Goal: Information Seeking & Learning: Learn about a topic

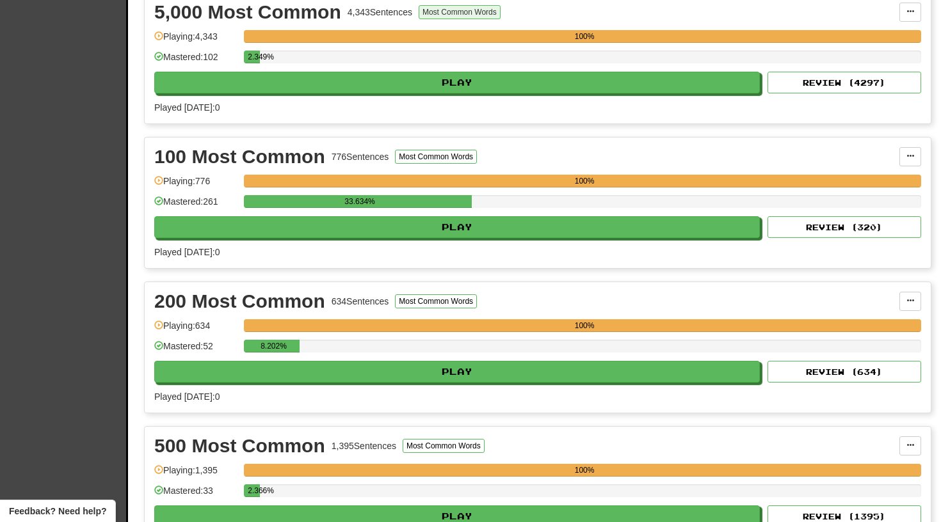
scroll to position [741, 0]
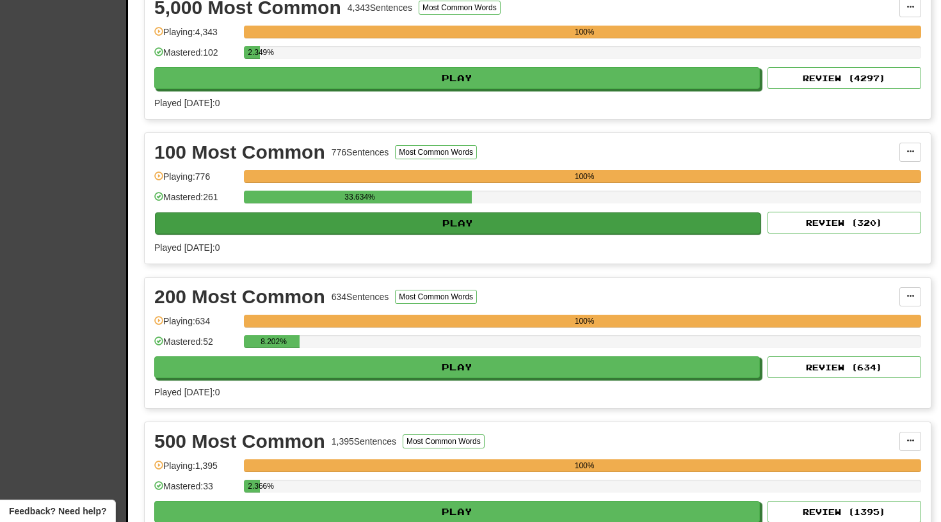
click at [426, 227] on button "Play" at bounding box center [458, 224] width 606 height 22
select select "**"
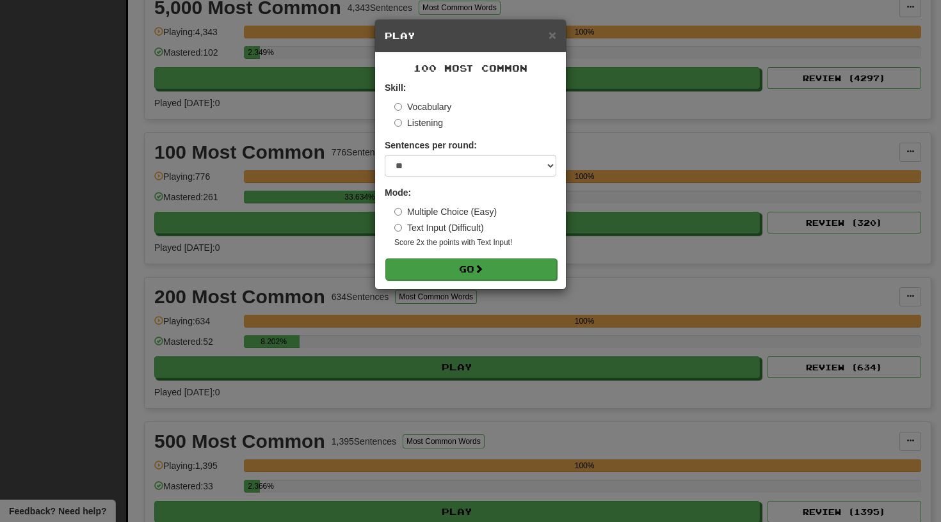
click at [449, 268] on button "Go" at bounding box center [471, 270] width 172 height 22
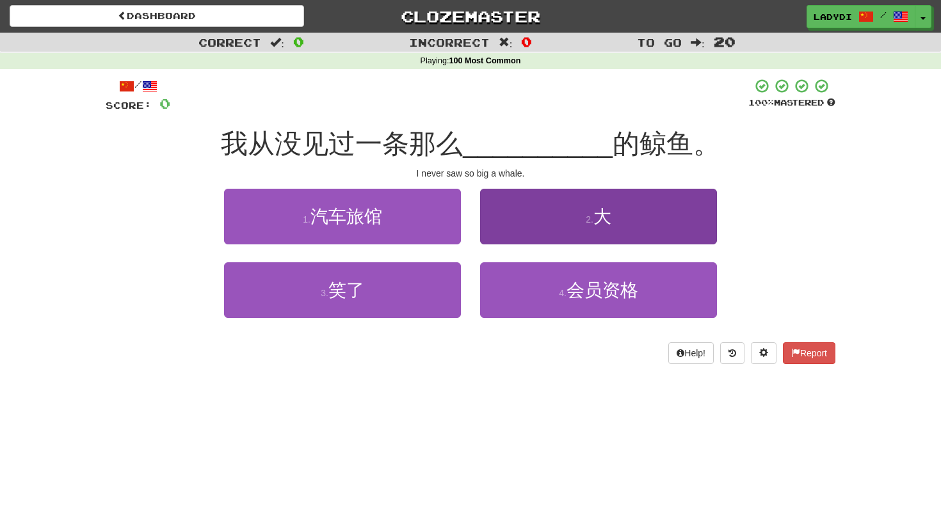
click at [534, 214] on button "2 . 大" at bounding box center [598, 217] width 237 height 56
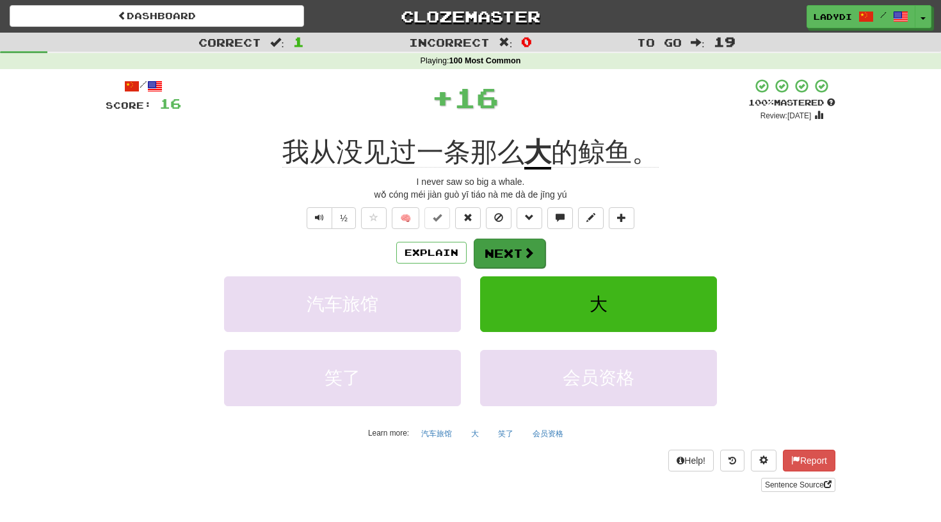
click at [506, 241] on button "Next" at bounding box center [510, 253] width 72 height 29
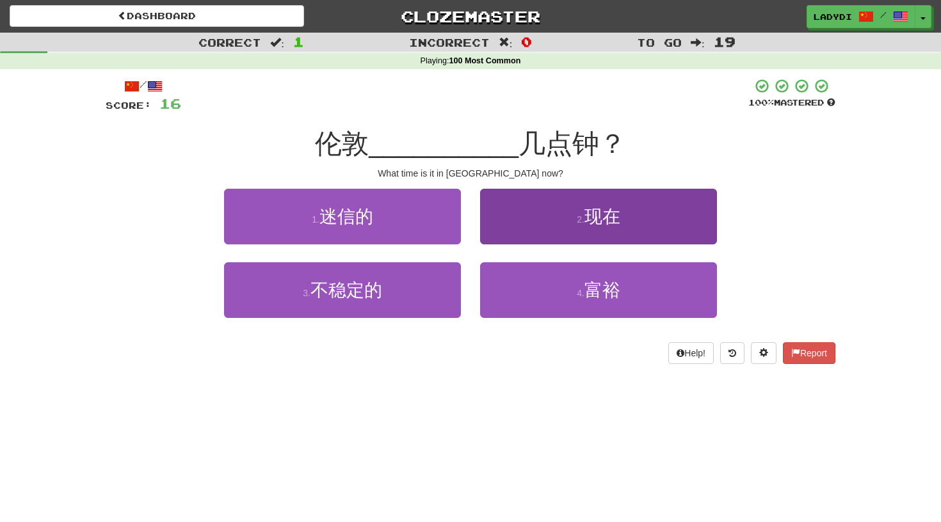
click at [508, 223] on button "2 . 现在" at bounding box center [598, 217] width 237 height 56
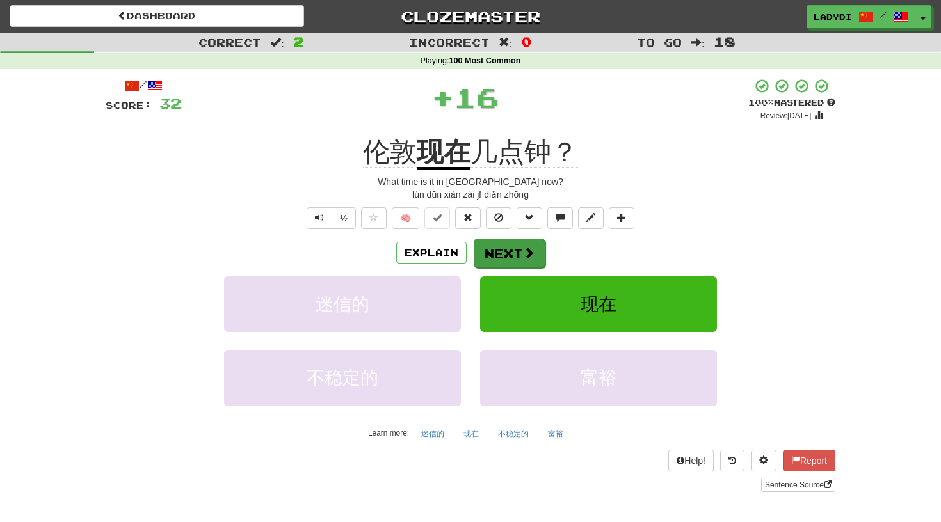
click at [502, 245] on button "Next" at bounding box center [510, 253] width 72 height 29
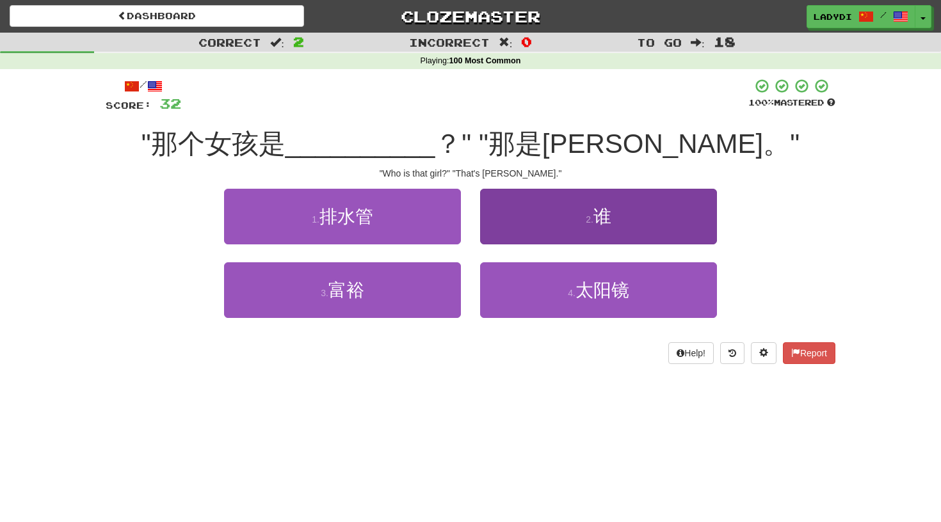
click at [536, 222] on button "2 . 谁" at bounding box center [598, 217] width 237 height 56
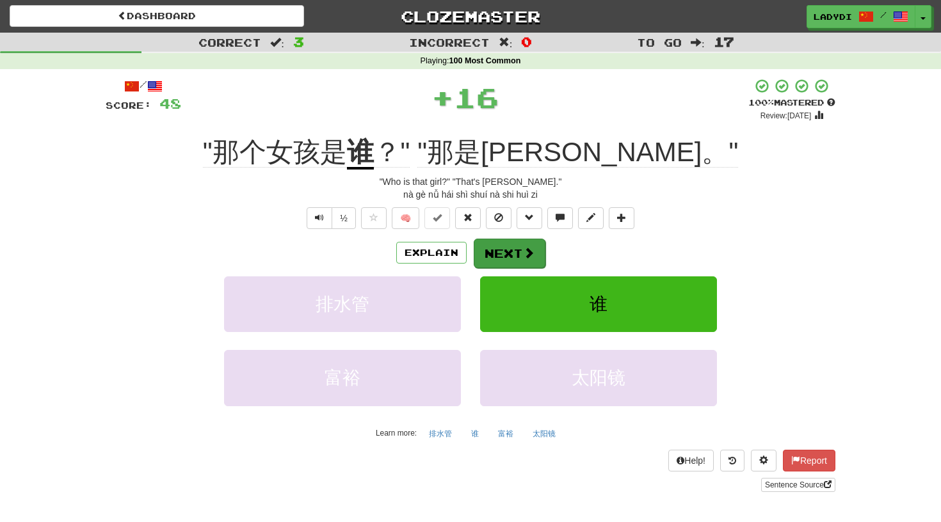
click at [529, 247] on span at bounding box center [529, 253] width 12 height 12
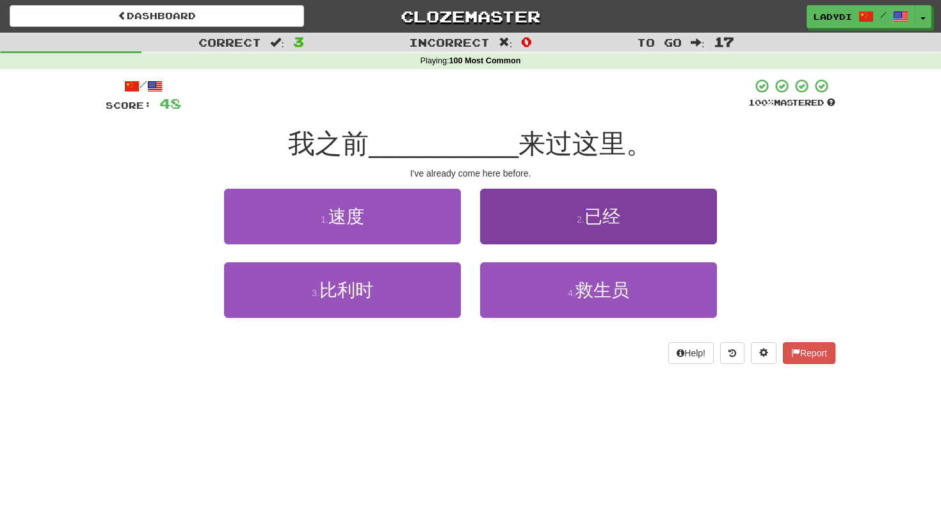
click at [545, 234] on button "2 . 已经" at bounding box center [598, 217] width 237 height 56
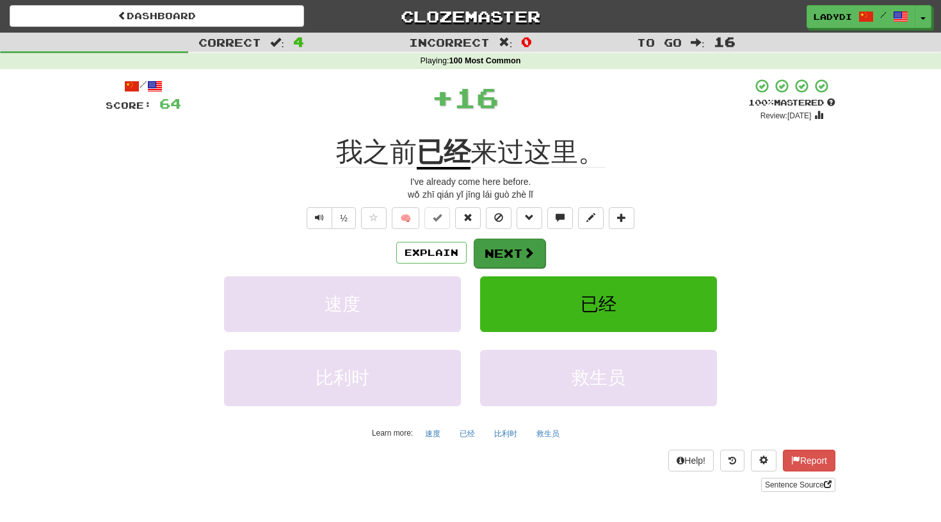
click at [515, 246] on button "Next" at bounding box center [510, 253] width 72 height 29
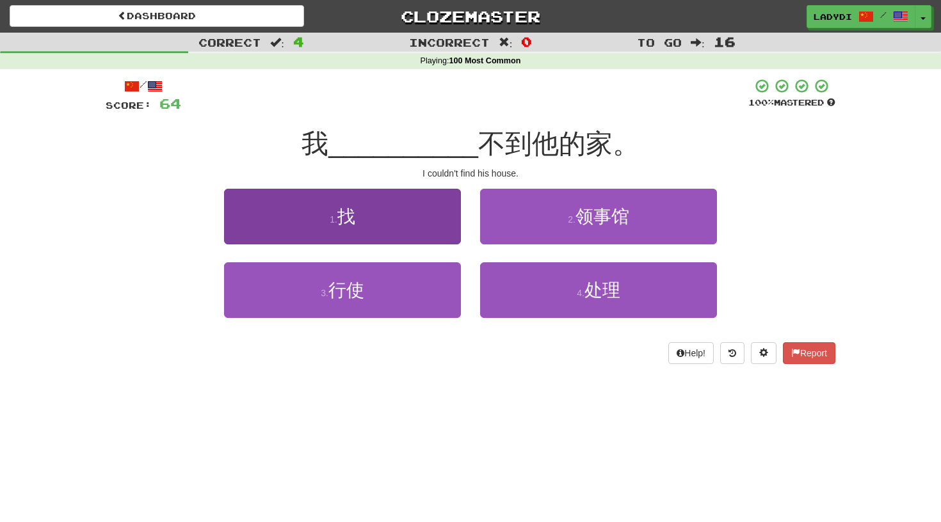
click at [422, 202] on button "1 . 找" at bounding box center [342, 217] width 237 height 56
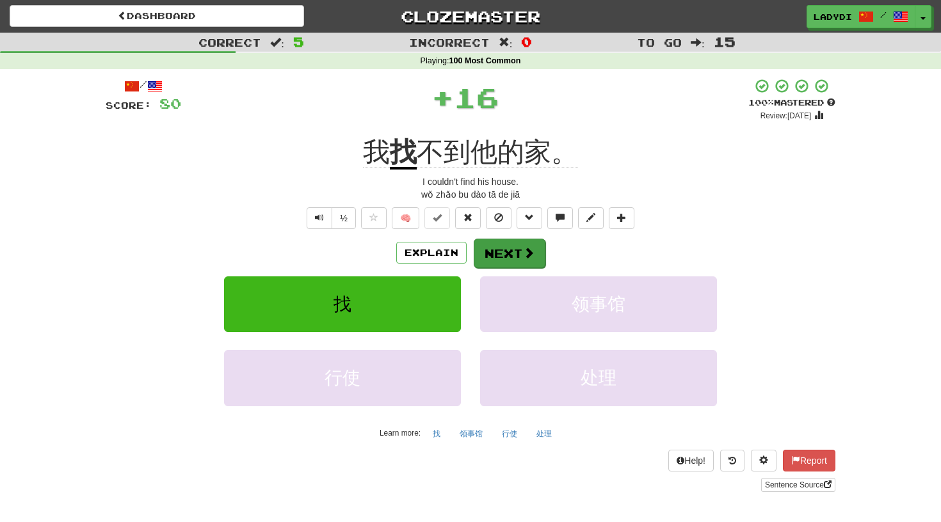
click at [490, 243] on button "Next" at bounding box center [510, 253] width 72 height 29
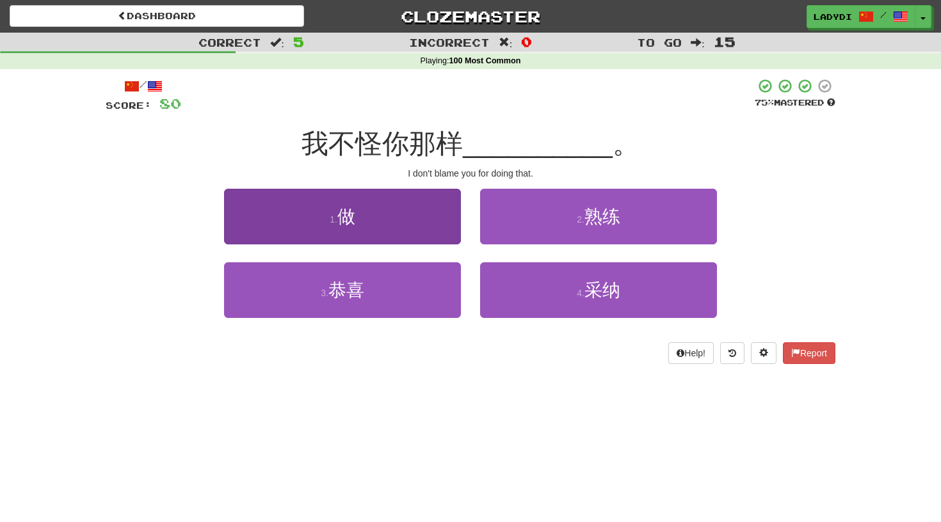
click at [410, 233] on button "1 . 做" at bounding box center [342, 217] width 237 height 56
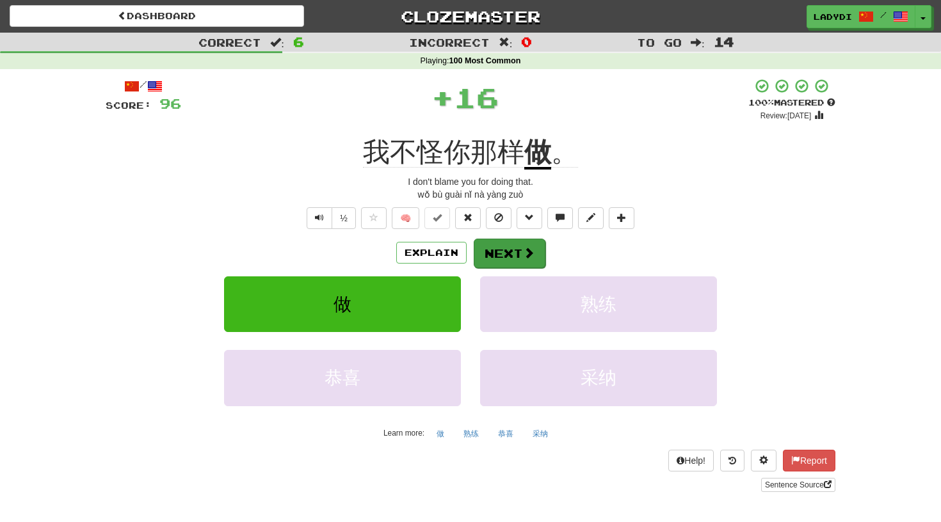
click at [506, 254] on button "Next" at bounding box center [510, 253] width 72 height 29
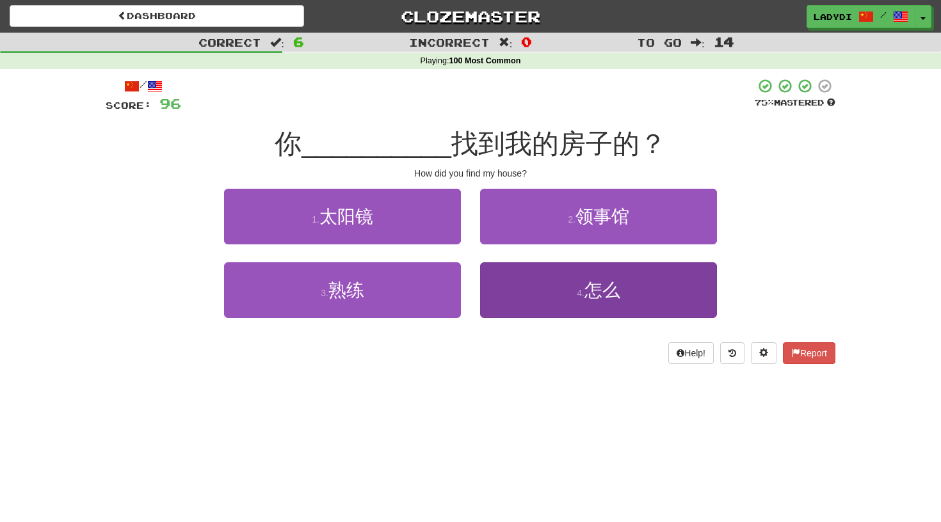
click at [498, 291] on button "4 . 怎么" at bounding box center [598, 290] width 237 height 56
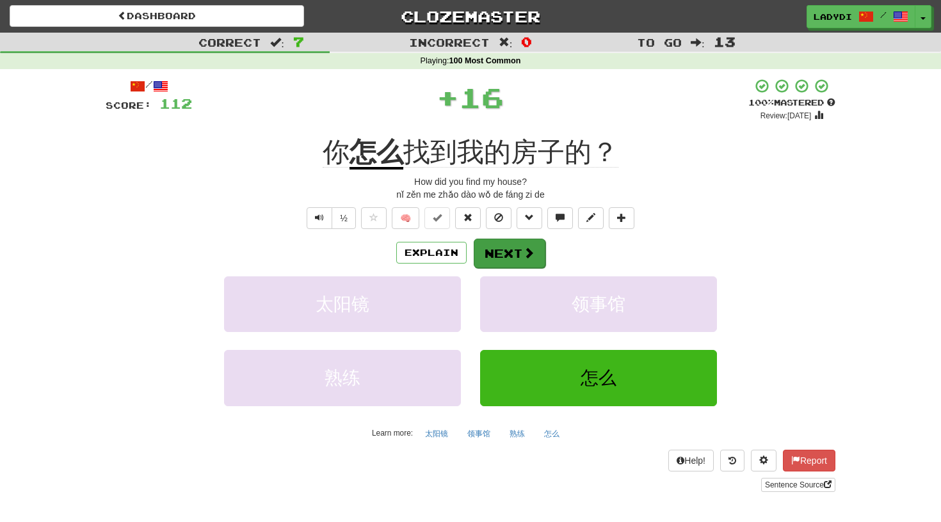
click at [492, 252] on button "Next" at bounding box center [510, 253] width 72 height 29
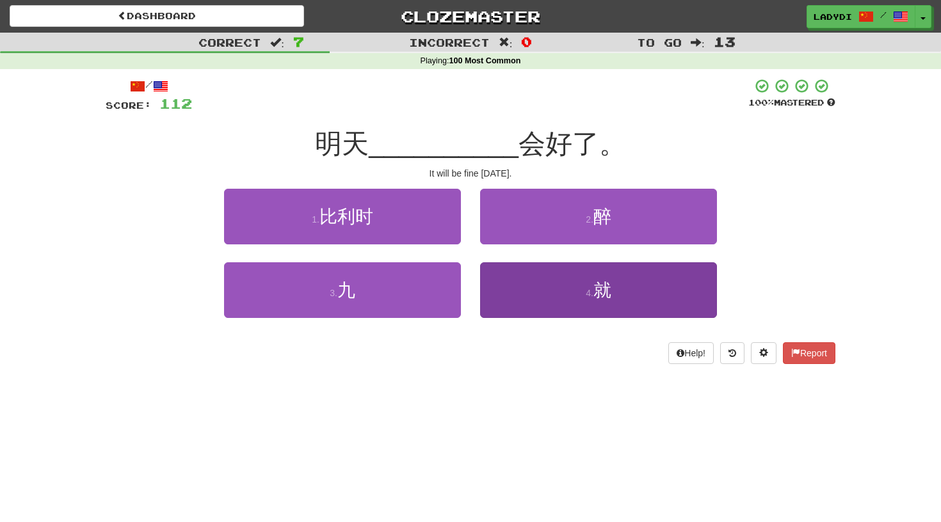
click at [514, 282] on button "4 . 就" at bounding box center [598, 290] width 237 height 56
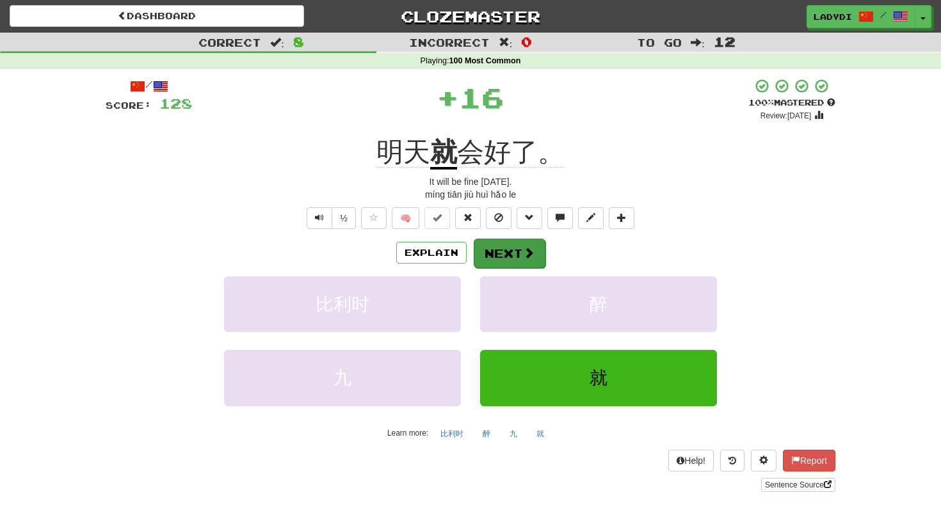
click at [493, 252] on button "Next" at bounding box center [510, 253] width 72 height 29
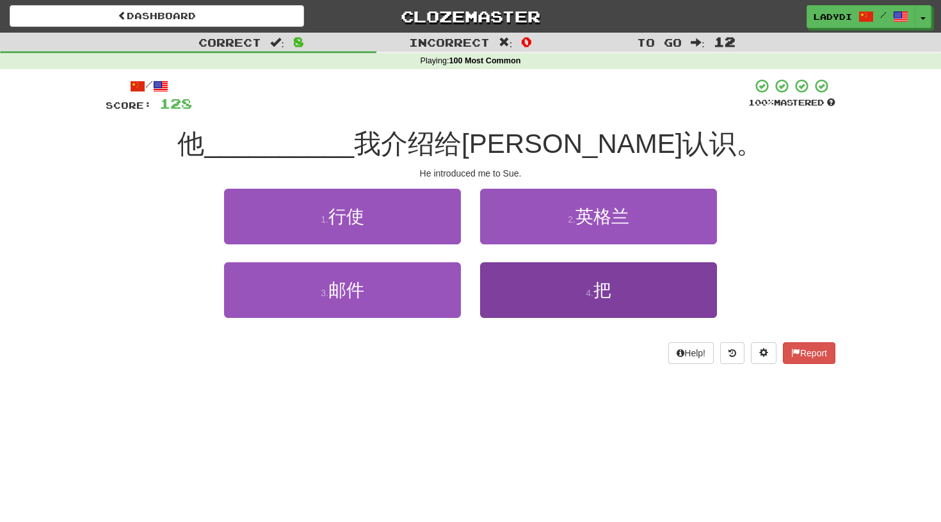
click at [518, 293] on button "4 . 把" at bounding box center [598, 290] width 237 height 56
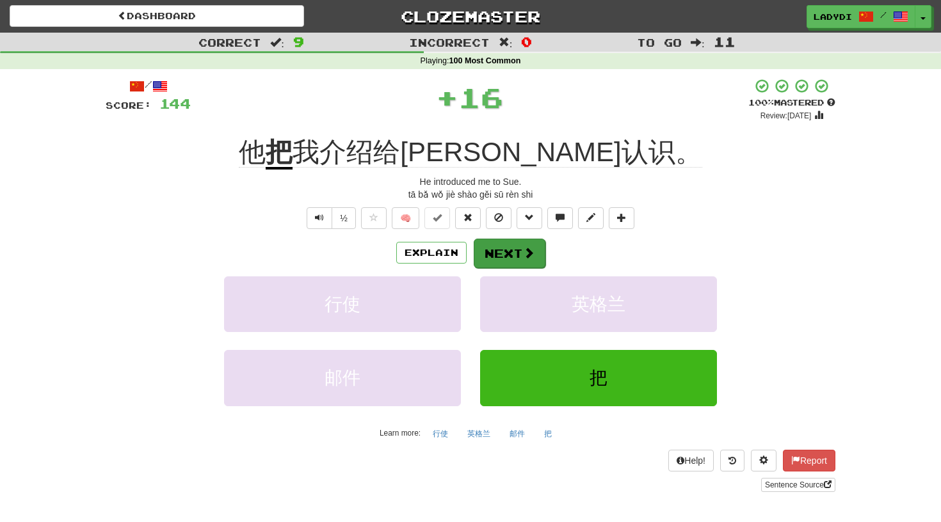
click at [508, 250] on button "Next" at bounding box center [510, 253] width 72 height 29
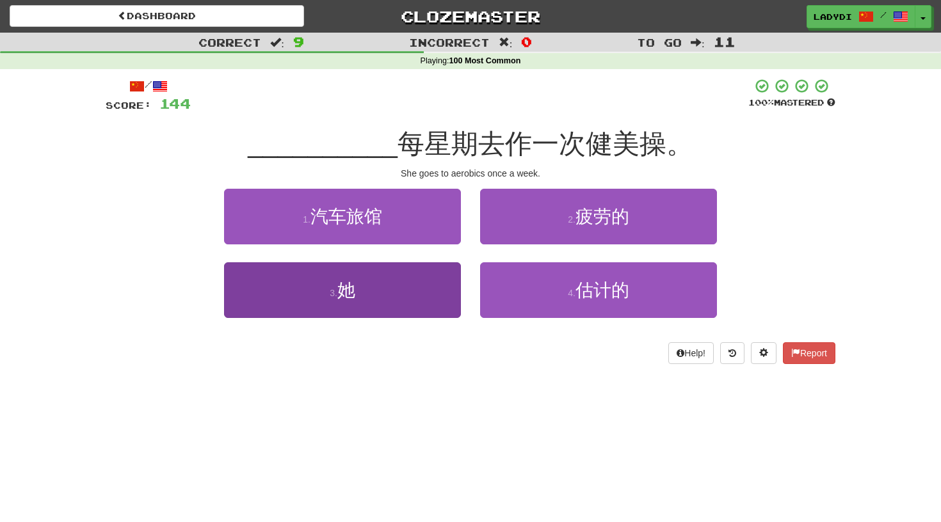
click at [417, 296] on button "3 . 她" at bounding box center [342, 290] width 237 height 56
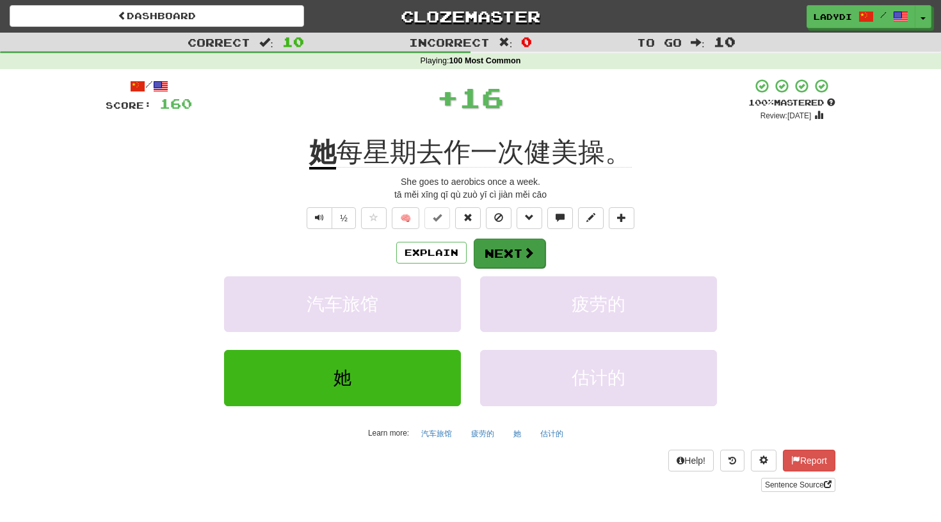
click at [504, 254] on button "Next" at bounding box center [510, 253] width 72 height 29
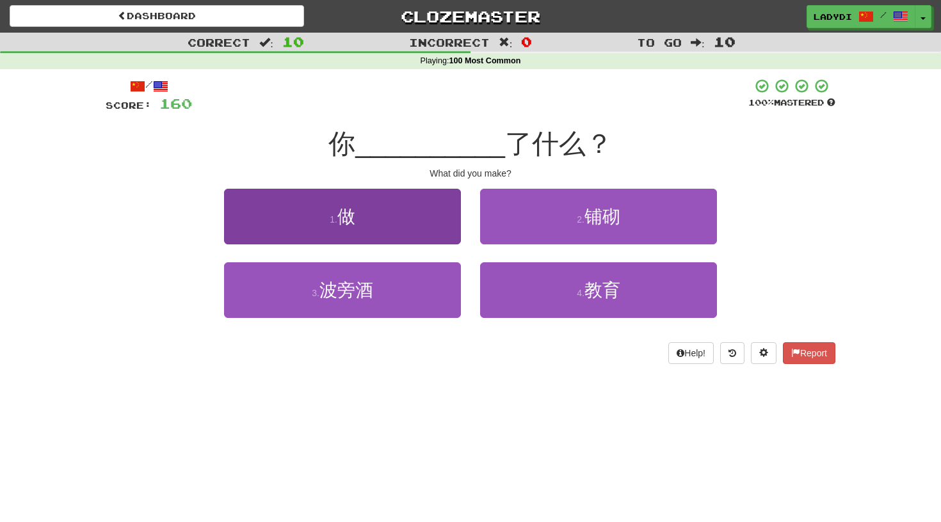
click at [437, 229] on button "1 . 做" at bounding box center [342, 217] width 237 height 56
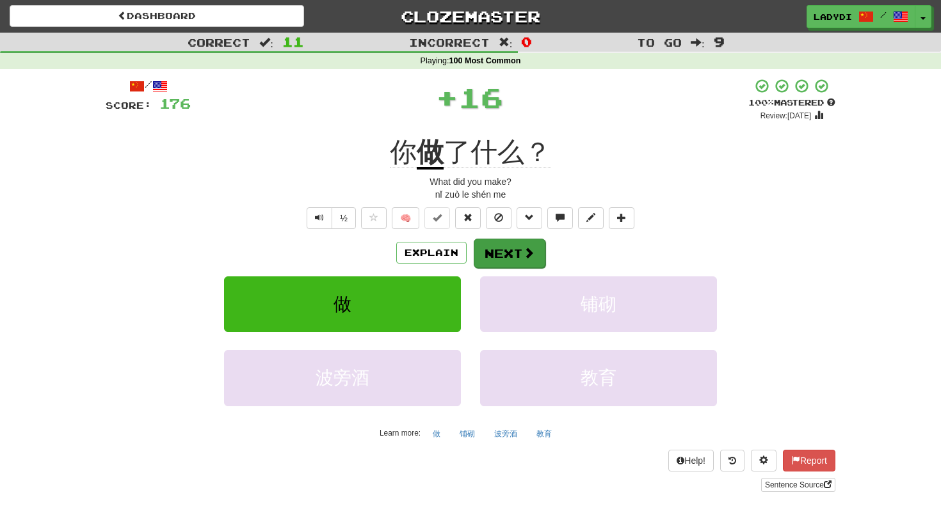
click at [490, 247] on button "Next" at bounding box center [510, 253] width 72 height 29
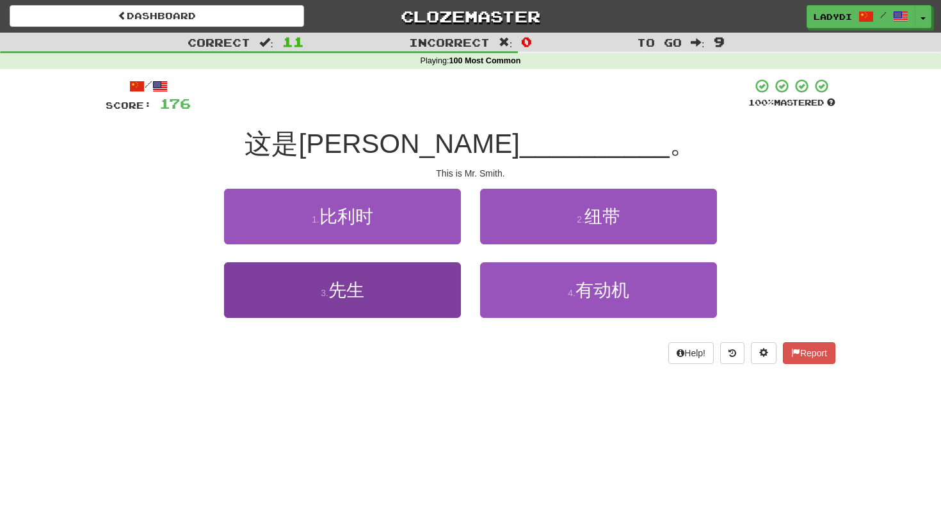
click at [408, 290] on button "3 . 先生" at bounding box center [342, 290] width 237 height 56
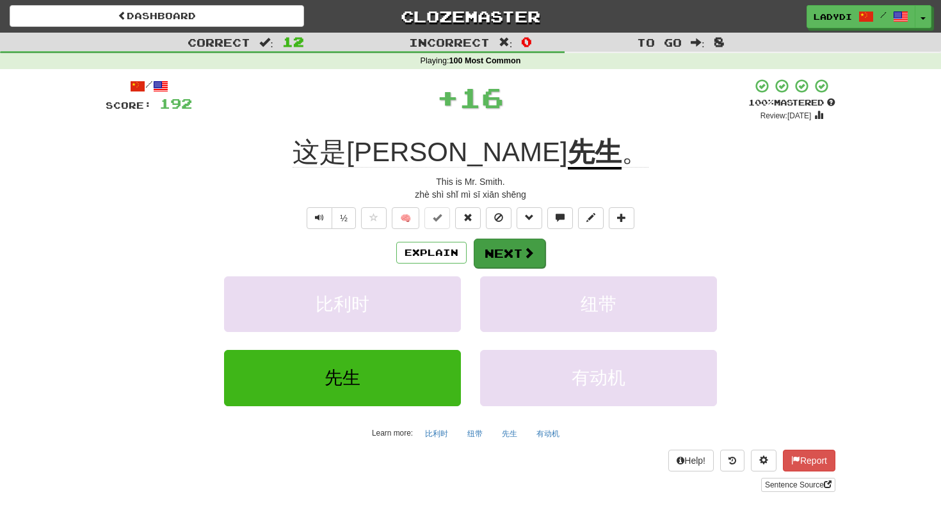
click at [499, 254] on button "Next" at bounding box center [510, 253] width 72 height 29
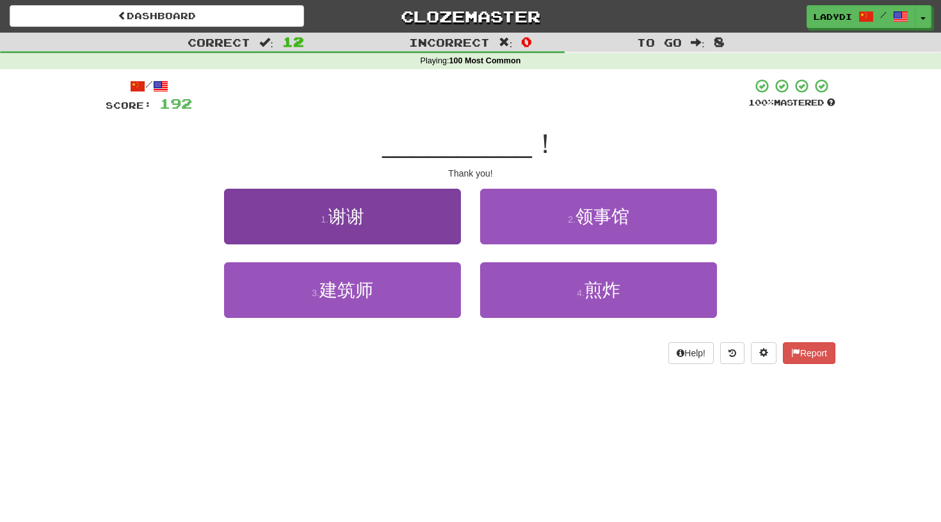
click at [434, 228] on button "1 . 谢谢" at bounding box center [342, 217] width 237 height 56
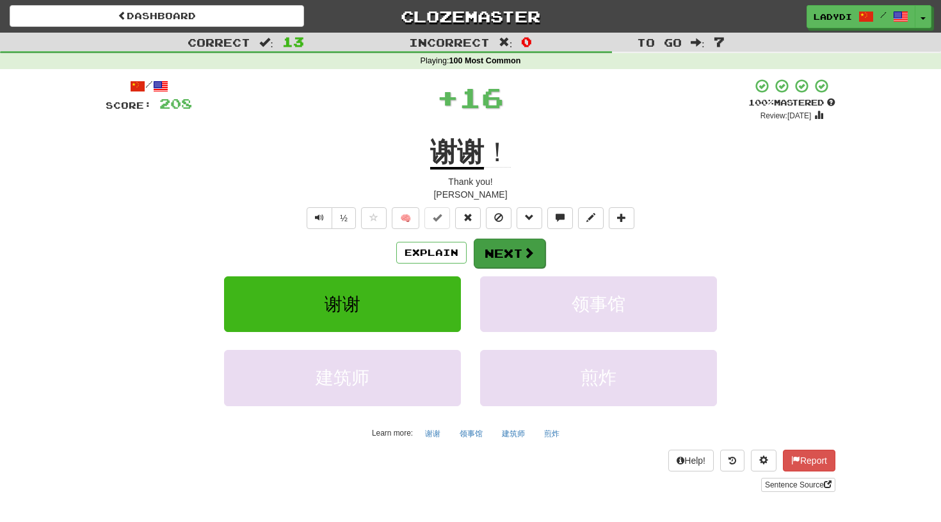
click at [492, 252] on button "Next" at bounding box center [510, 253] width 72 height 29
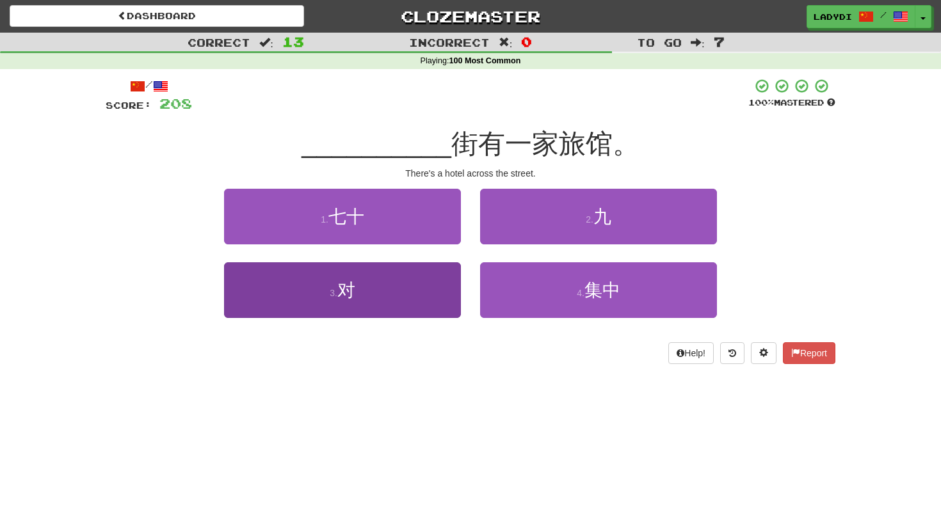
click at [411, 284] on button "3 . 对" at bounding box center [342, 290] width 237 height 56
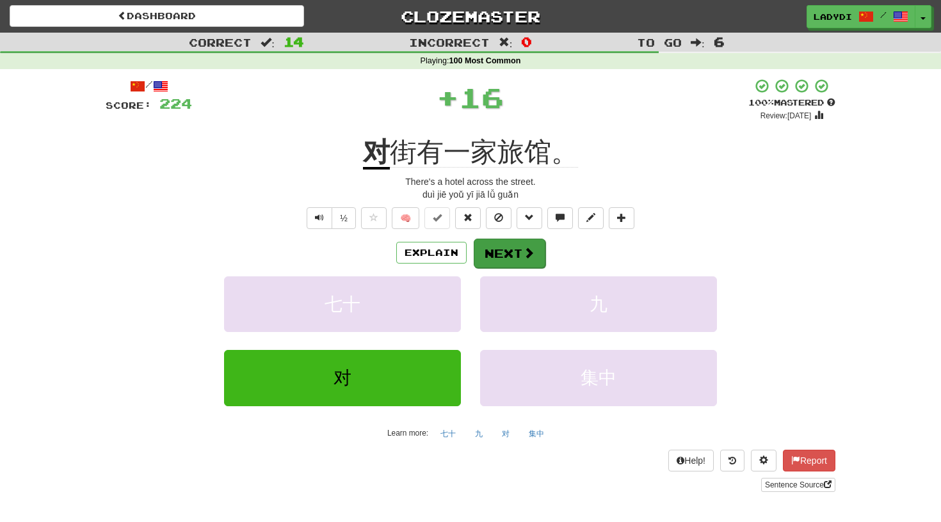
click at [505, 248] on button "Next" at bounding box center [510, 253] width 72 height 29
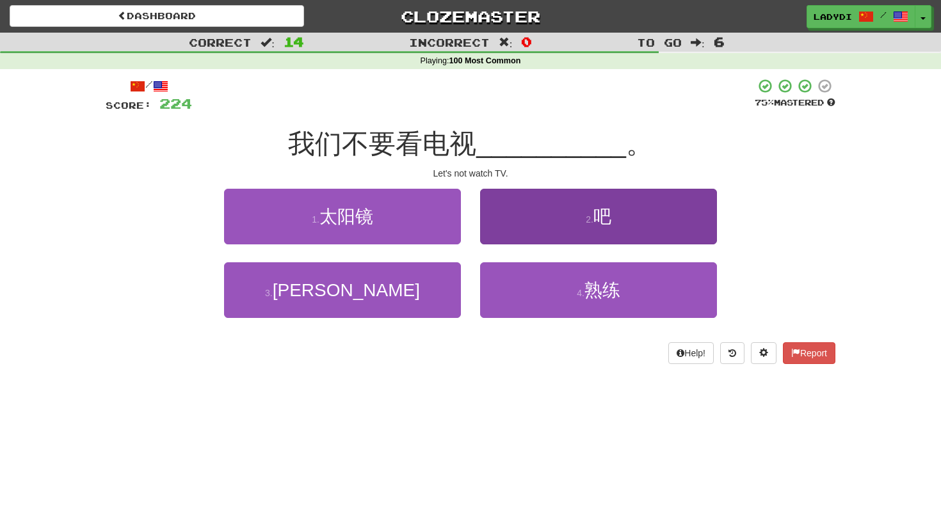
click at [502, 220] on button "2 . 吧" at bounding box center [598, 217] width 237 height 56
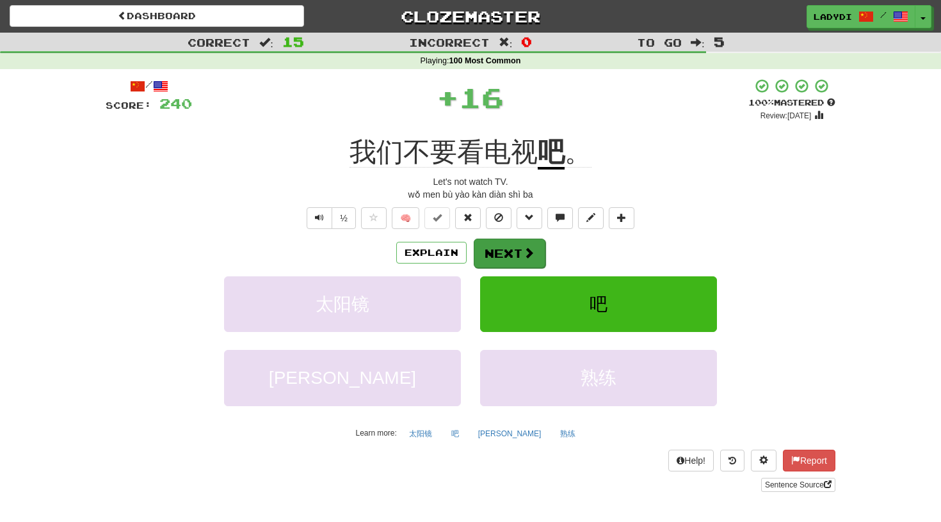
click at [495, 247] on button "Next" at bounding box center [510, 253] width 72 height 29
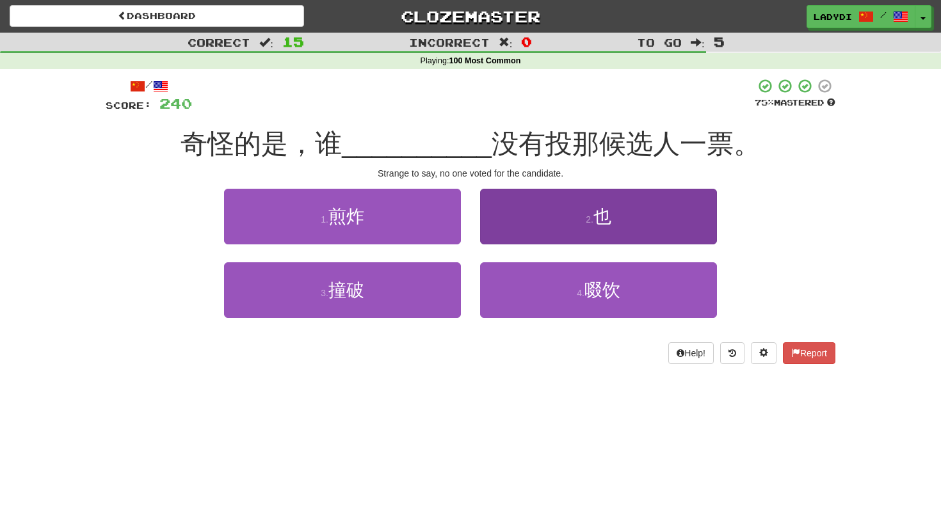
click at [536, 234] on button "2 . 也" at bounding box center [598, 217] width 237 height 56
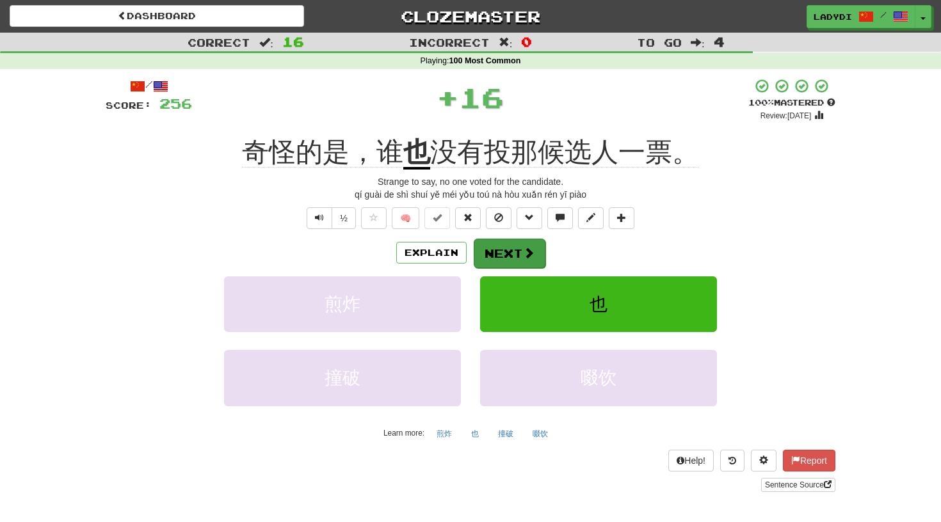
click at [506, 252] on button "Next" at bounding box center [510, 253] width 72 height 29
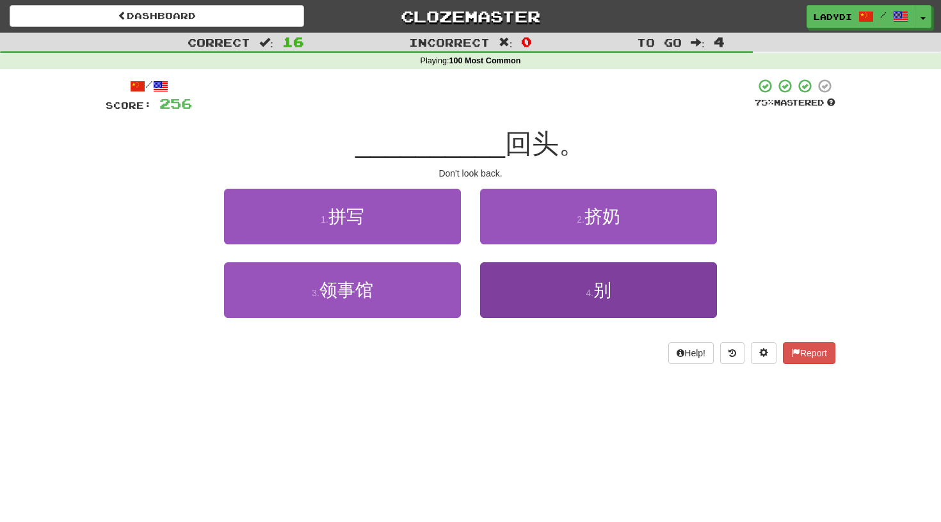
click at [517, 301] on button "4 . 别" at bounding box center [598, 290] width 237 height 56
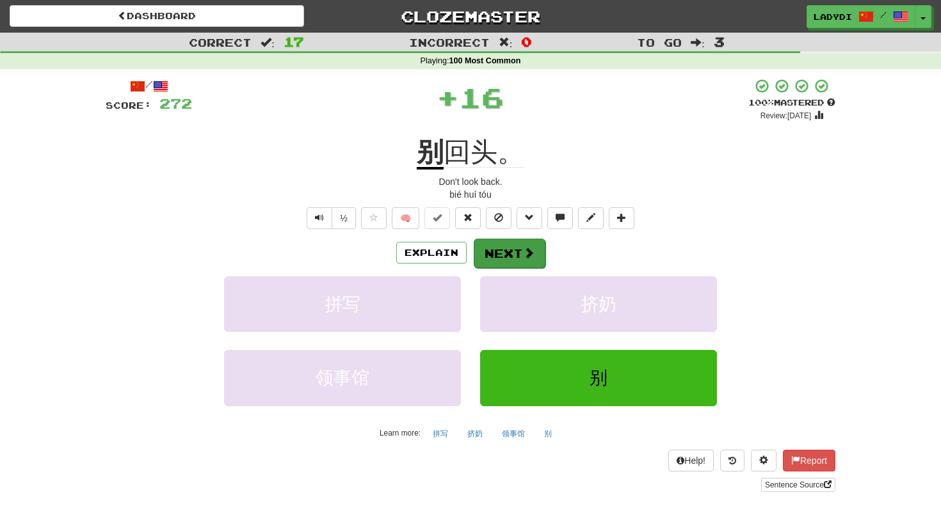
click at [510, 257] on button "Next" at bounding box center [510, 253] width 72 height 29
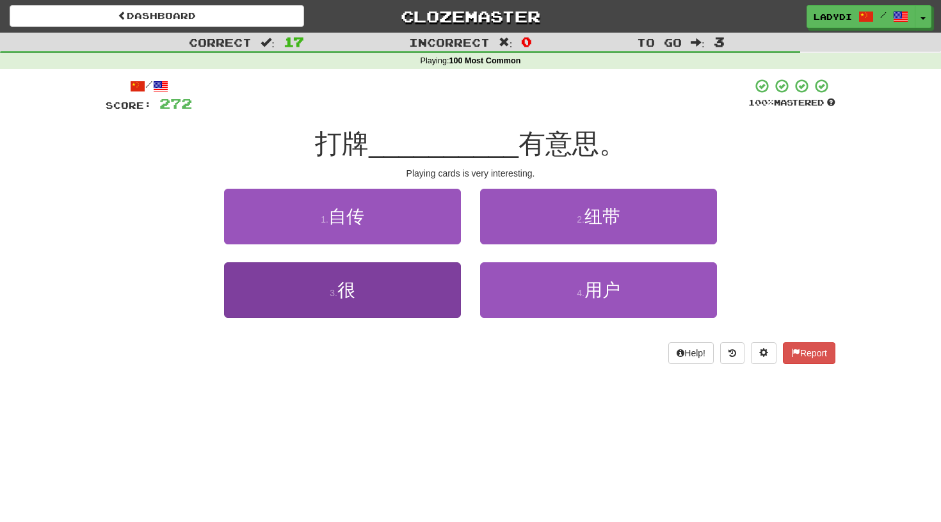
click at [413, 278] on button "3 . 很" at bounding box center [342, 290] width 237 height 56
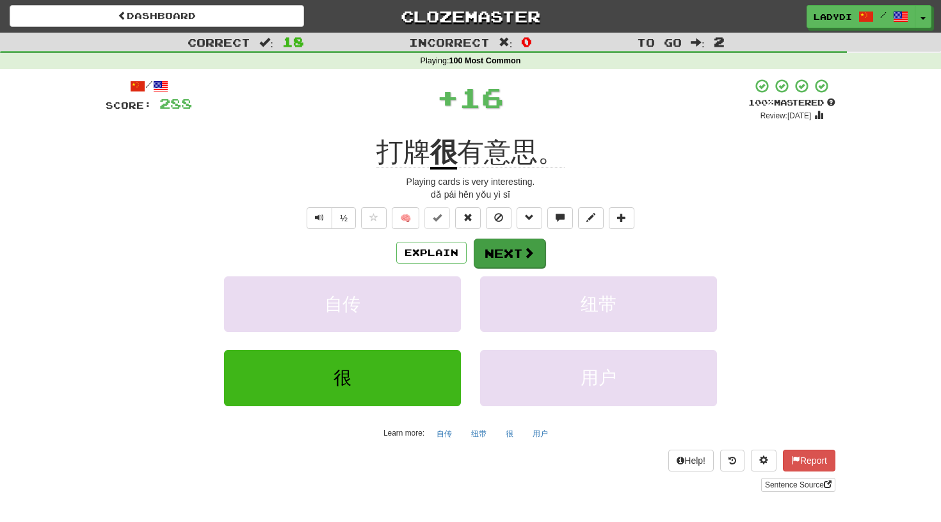
click at [491, 252] on button "Next" at bounding box center [510, 253] width 72 height 29
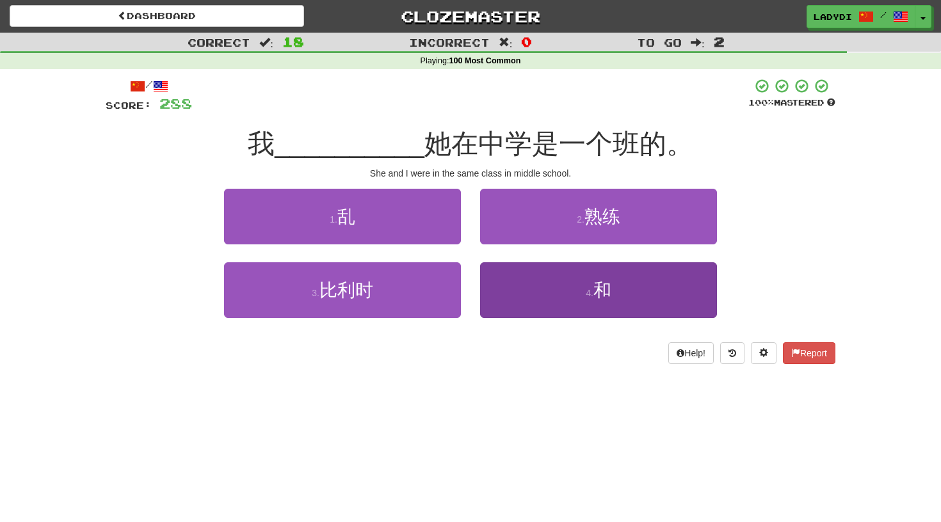
click at [504, 285] on button "4 . 和" at bounding box center [598, 290] width 237 height 56
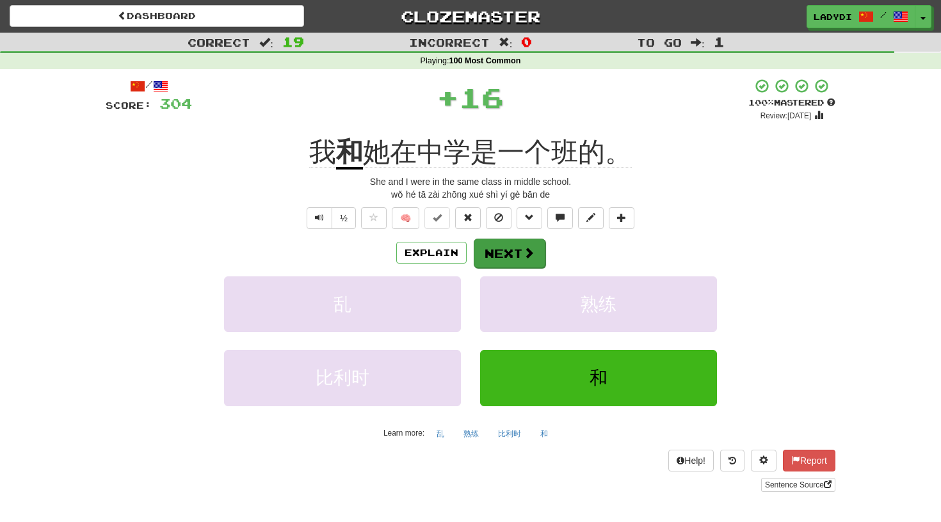
click at [499, 254] on button "Next" at bounding box center [510, 253] width 72 height 29
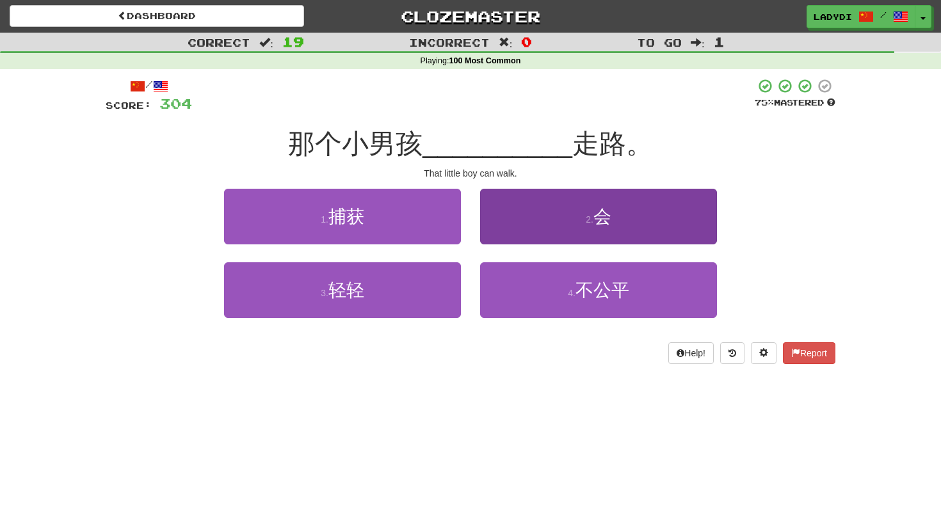
click at [529, 218] on button "2 . 会" at bounding box center [598, 217] width 237 height 56
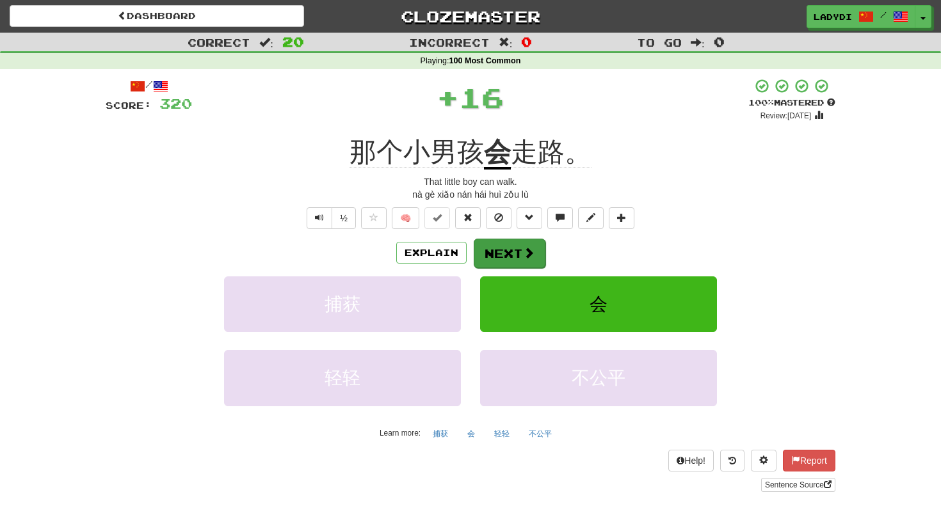
click at [522, 243] on button "Next" at bounding box center [510, 253] width 72 height 29
